Goal: Transaction & Acquisition: Purchase product/service

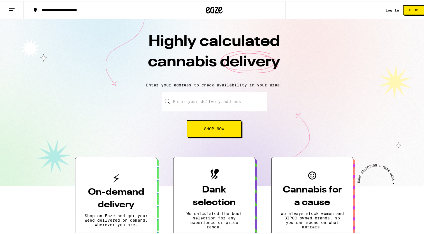
click at [390, 11] on link "Log In" at bounding box center [392, 9] width 13 height 4
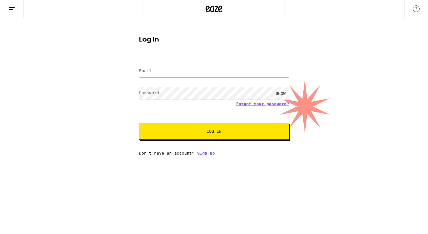
click at [266, 78] on div at bounding box center [214, 71] width 150 height 17
click at [268, 75] on input "Email" at bounding box center [214, 71] width 150 height 13
type input "[EMAIL_ADDRESS][DOMAIN_NAME]"
click at [139, 123] on button "Log In" at bounding box center [214, 131] width 150 height 17
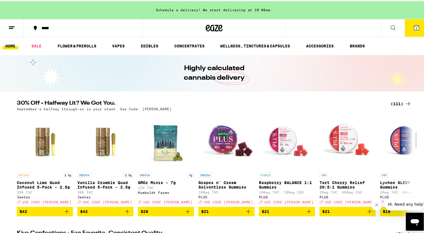
click at [58, 29] on button "*****" at bounding box center [83, 26] width 119 height 17
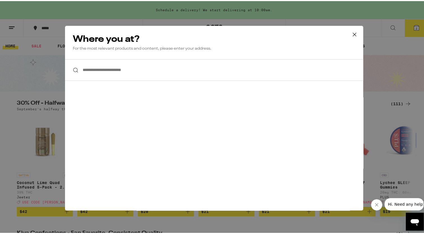
click at [137, 70] on input "**********" at bounding box center [214, 69] width 298 height 22
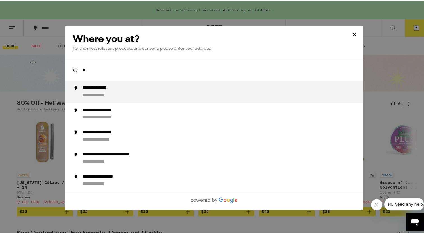
type input "*"
click at [115, 91] on div "**********" at bounding box center [225, 90] width 286 height 13
type input "**********"
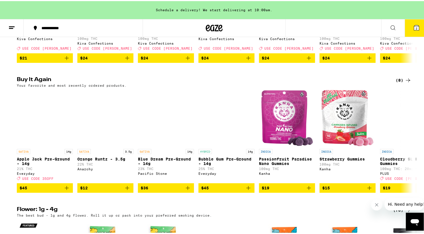
scroll to position [344, 0]
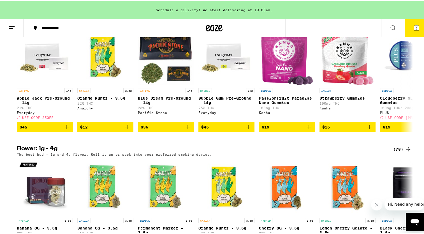
click at [405, 25] on button "2" at bounding box center [417, 26] width 24 height 17
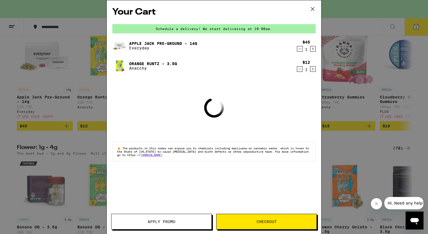
click at [179, 223] on span "Apply Promo" at bounding box center [162, 221] width 100 height 4
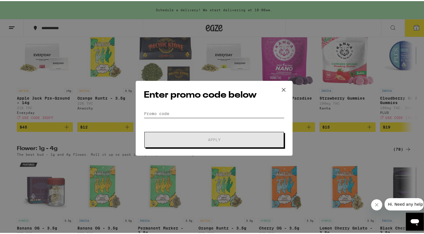
click at [162, 111] on input "Promo Code" at bounding box center [214, 112] width 141 height 8
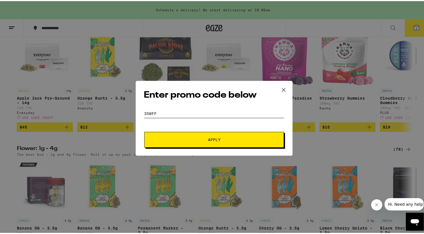
type input "350ff"
click at [163, 143] on button "Apply" at bounding box center [214, 139] width 140 height 16
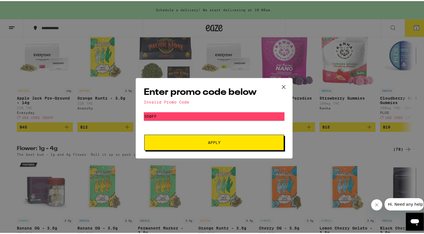
click at [280, 87] on icon at bounding box center [283, 86] width 8 height 8
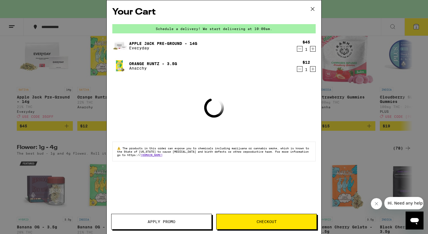
click at [256, 222] on span "Checkout" at bounding box center [267, 221] width 100 height 4
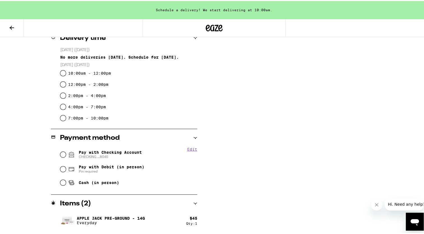
scroll to position [146, 0]
click at [90, 150] on span "Pay with Checking Account CHECKING ...8045" at bounding box center [110, 153] width 63 height 9
click at [66, 150] on input "Pay with Checking Account CHECKING ...8045" at bounding box center [63, 153] width 6 height 6
radio input "true"
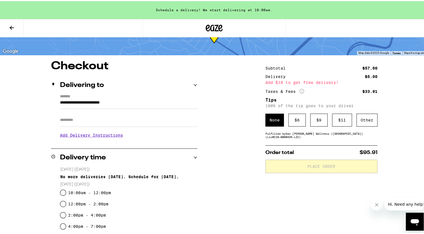
scroll to position [0, 0]
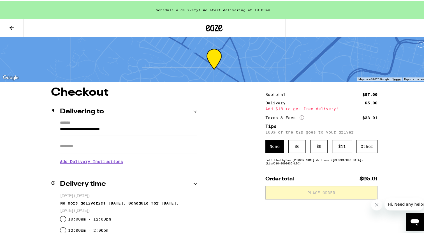
click at [219, 8] on div "Schedule a delivery! We start delivering at 10:00am." at bounding box center [214, 9] width 428 height 18
